Goal: Find specific page/section: Find specific page/section

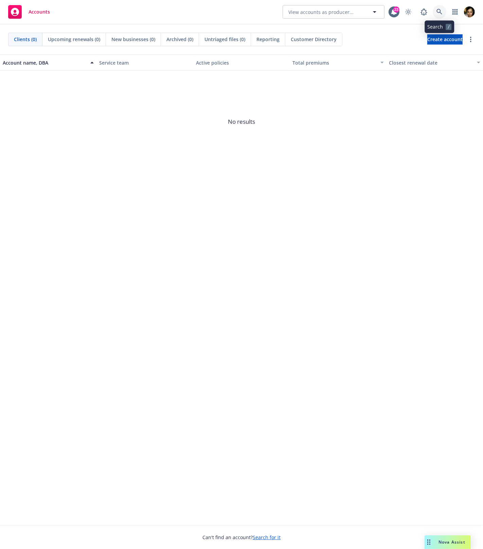
click at [438, 9] on icon at bounding box center [440, 12] width 6 height 6
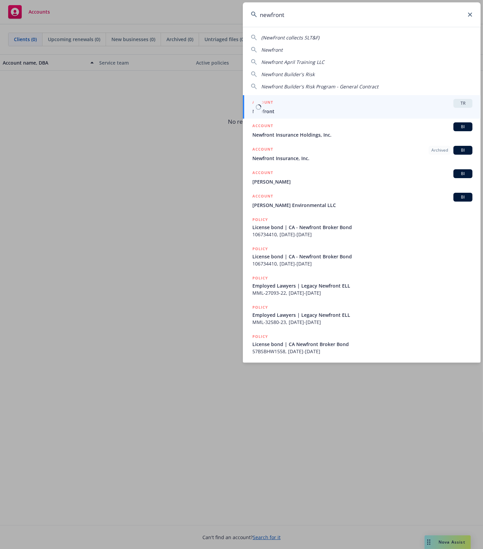
type input "newfront"
click at [284, 108] on span "Newfront" at bounding box center [362, 111] width 220 height 7
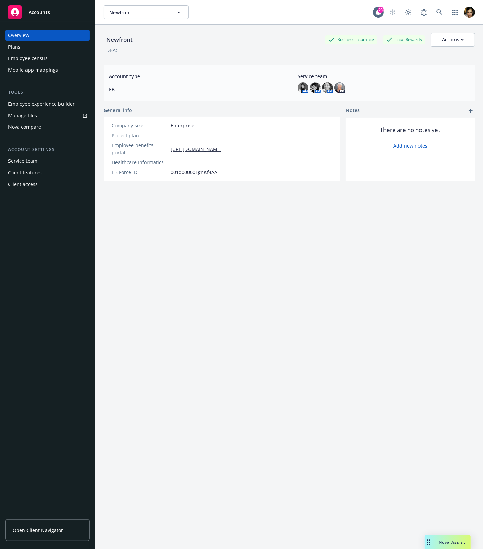
click at [48, 103] on div "Employee experience builder" at bounding box center [41, 104] width 67 height 11
click at [39, 72] on div "Mobile app mappings" at bounding box center [33, 70] width 50 height 11
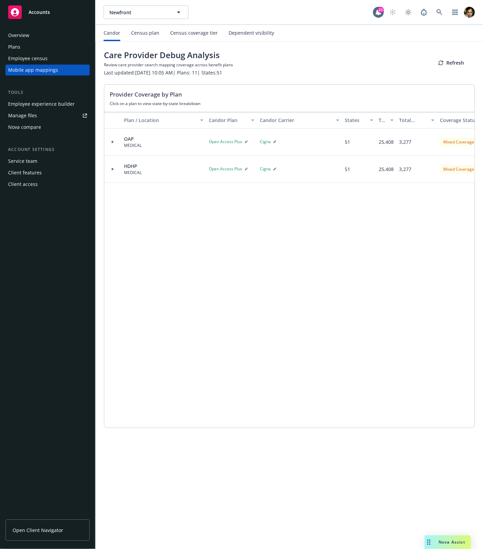
click at [252, 35] on div "Dependent visibility" at bounding box center [252, 32] width 46 height 5
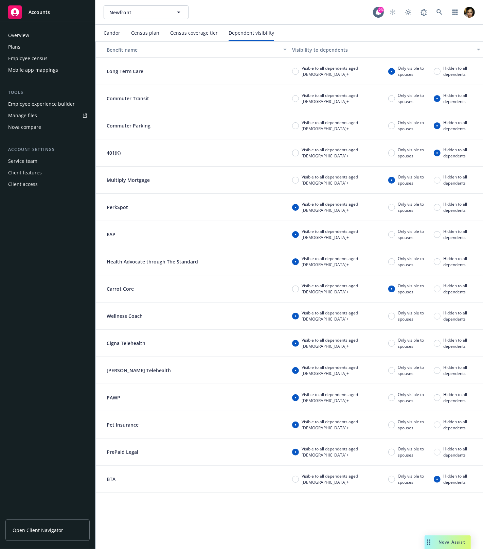
drag, startPoint x: 215, startPoint y: 15, endPoint x: 302, endPoint y: 15, distance: 87.3
click at [302, 15] on div "Newfront Newfront" at bounding box center [238, 12] width 269 height 14
